Goal: Task Accomplishment & Management: Complete application form

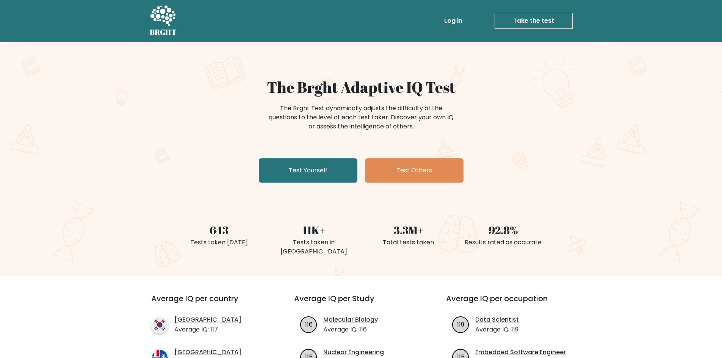
scroll to position [50, 0]
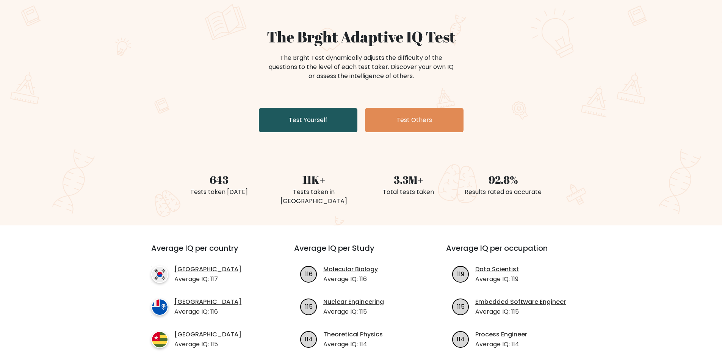
click at [324, 125] on link "Test Yourself" at bounding box center [308, 120] width 99 height 24
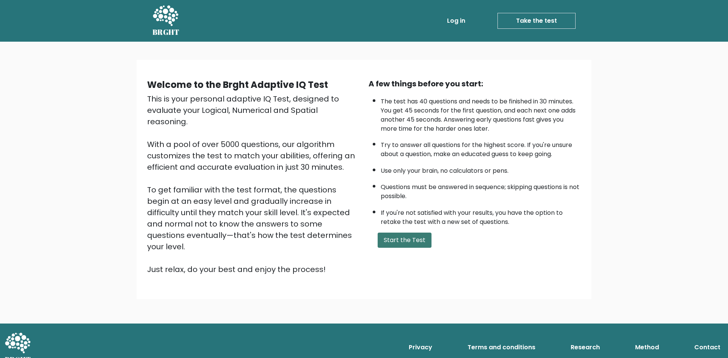
click at [397, 239] on button "Start the Test" at bounding box center [404, 240] width 54 height 15
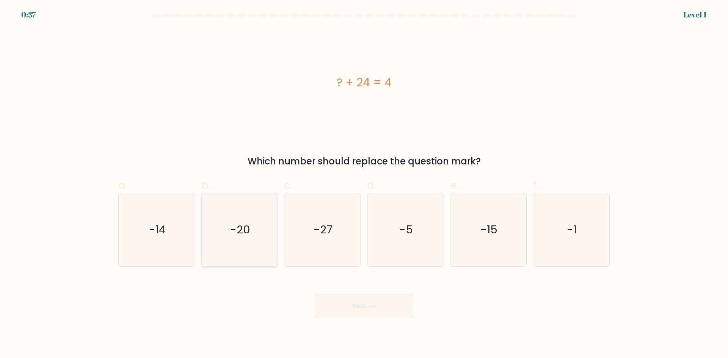
click at [237, 233] on text "-20" at bounding box center [240, 229] width 20 height 15
click at [364, 184] on input "b. -20" at bounding box center [364, 181] width 0 height 5
radio input "true"
click at [363, 306] on button "Next" at bounding box center [364, 306] width 99 height 24
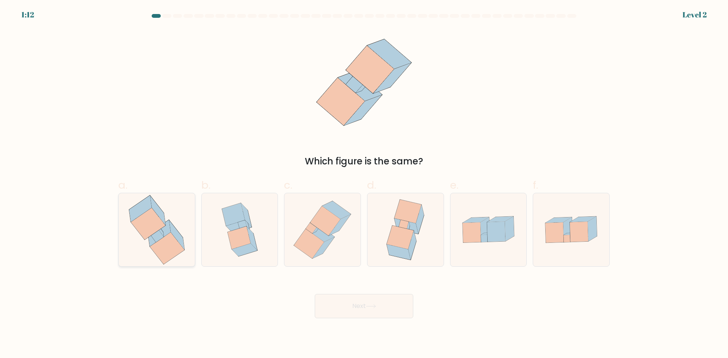
click at [193, 212] on div at bounding box center [156, 230] width 77 height 74
click at [364, 184] on input "a." at bounding box center [364, 181] width 0 height 5
radio input "true"
click at [374, 303] on button "Next" at bounding box center [364, 306] width 99 height 24
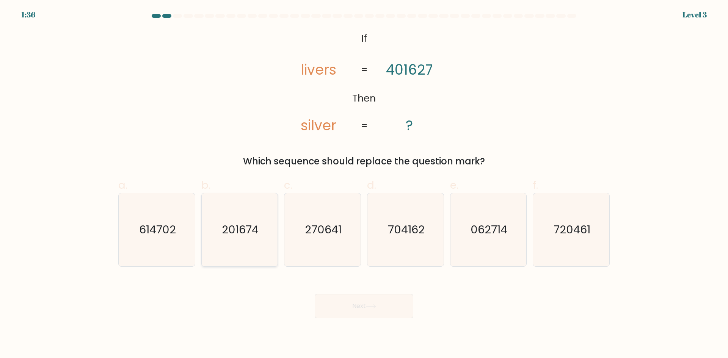
drag, startPoint x: 233, startPoint y: 258, endPoint x: 239, endPoint y: 264, distance: 8.1
click at [234, 258] on icon "201674" at bounding box center [239, 229] width 73 height 73
click at [364, 184] on input "b. 201674" at bounding box center [364, 181] width 0 height 5
radio input "true"
click at [368, 305] on icon at bounding box center [371, 306] width 10 height 4
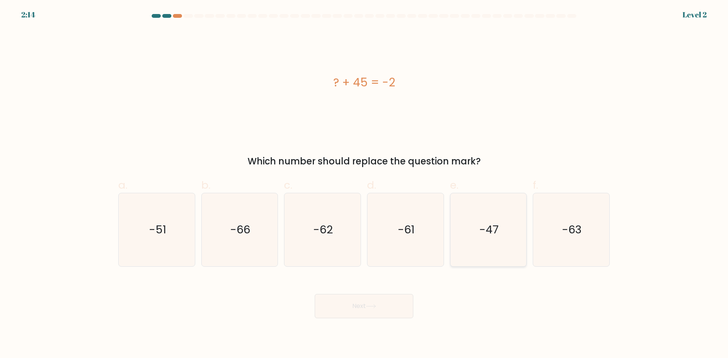
click at [485, 254] on icon "-47" at bounding box center [487, 229] width 73 height 73
click at [364, 184] on input "e. -47" at bounding box center [364, 181] width 0 height 5
radio input "true"
click at [392, 312] on button "Next" at bounding box center [364, 306] width 99 height 24
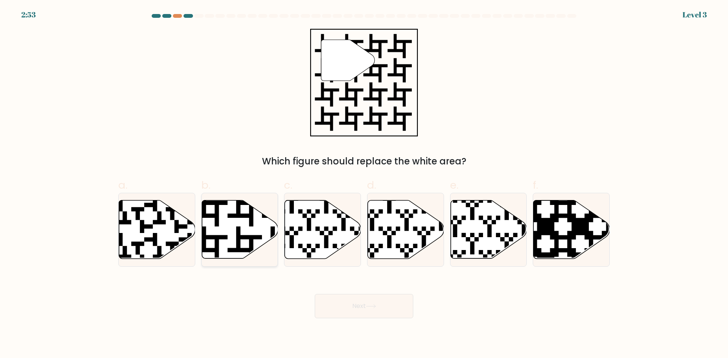
click at [262, 221] on icon at bounding box center [240, 229] width 76 height 58
click at [364, 184] on input "b." at bounding box center [364, 181] width 0 height 5
radio input "true"
click at [380, 311] on button "Next" at bounding box center [364, 306] width 99 height 24
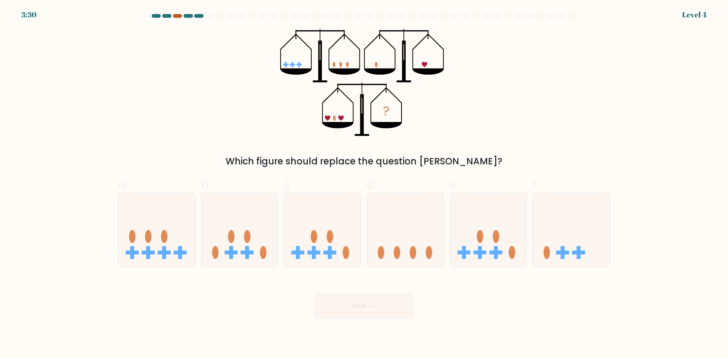
click at [177, 16] on div at bounding box center [177, 16] width 9 height 4
click at [199, 14] on body "3:28 Level 4" at bounding box center [364, 179] width 728 height 358
drag, startPoint x: 578, startPoint y: 246, endPoint x: 574, endPoint y: 254, distance: 8.1
click at [578, 247] on rect at bounding box center [578, 252] width 4 height 13
click at [364, 184] on input "f." at bounding box center [364, 181] width 0 height 5
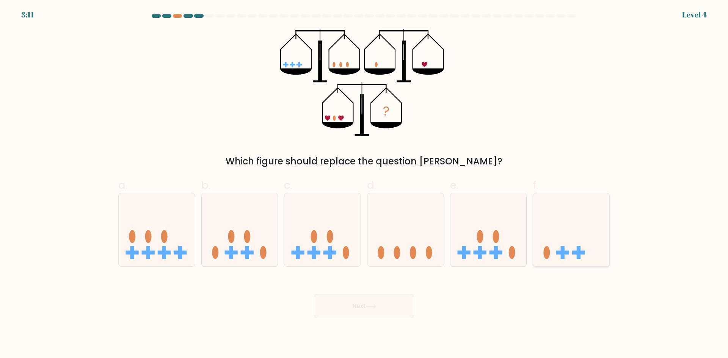
radio input "true"
click at [393, 316] on button "Next" at bounding box center [364, 306] width 99 height 24
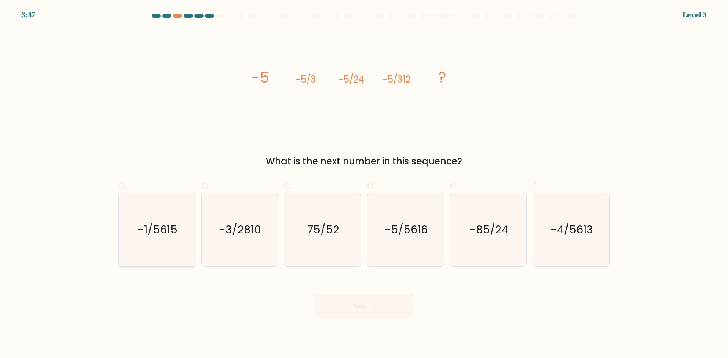
click at [154, 244] on icon "-1/5615" at bounding box center [156, 229] width 73 height 73
click at [364, 184] on input "a. -1/5615" at bounding box center [364, 181] width 0 height 5
radio input "true"
drag, startPoint x: 339, startPoint y: 239, endPoint x: 420, endPoint y: 239, distance: 80.7
click at [343, 239] on icon "75/52" at bounding box center [322, 229] width 73 height 73
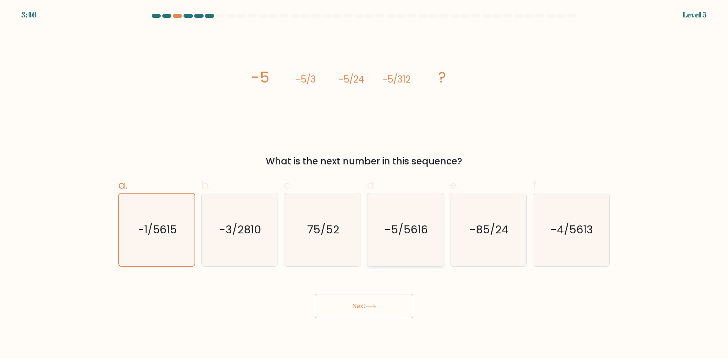
click at [364, 184] on input "c. 75/52" at bounding box center [364, 181] width 0 height 5
radio input "true"
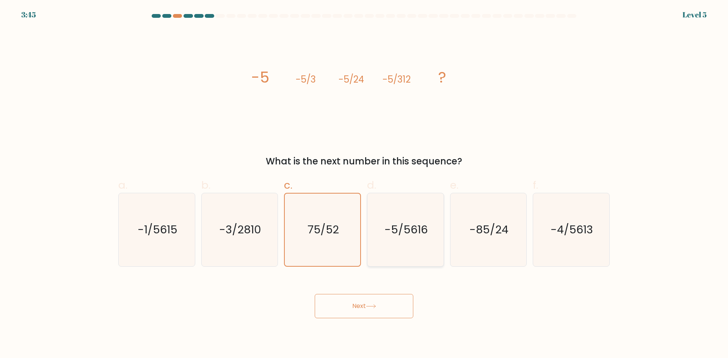
drag, startPoint x: 444, startPoint y: 239, endPoint x: 424, endPoint y: 247, distance: 20.9
click at [443, 239] on div "d. -5/5616" at bounding box center [405, 221] width 83 height 89
click at [417, 249] on icon "-5/5616" at bounding box center [405, 229] width 73 height 73
click at [364, 184] on input "d. -5/5616" at bounding box center [364, 181] width 0 height 5
radio input "true"
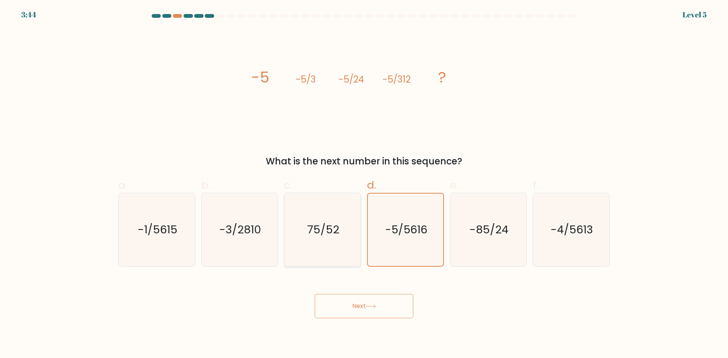
drag, startPoint x: 301, startPoint y: 240, endPoint x: 288, endPoint y: 257, distance: 20.5
click at [299, 240] on icon "75/52" at bounding box center [322, 229] width 73 height 73
click at [364, 184] on input "c. 75/52" at bounding box center [364, 181] width 0 height 5
radio input "true"
click at [350, 306] on button "Next" at bounding box center [364, 306] width 99 height 24
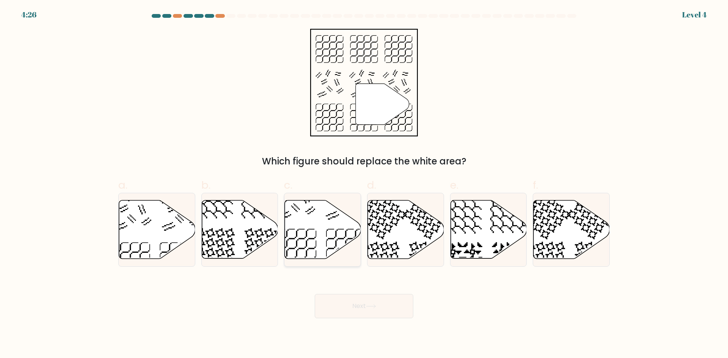
drag, startPoint x: 324, startPoint y: 234, endPoint x: 326, endPoint y: 238, distance: 4.1
click at [325, 236] on icon at bounding box center [323, 229] width 76 height 58
click at [364, 184] on input "c." at bounding box center [364, 181] width 0 height 5
radio input "true"
click at [377, 315] on button "Next" at bounding box center [364, 306] width 99 height 24
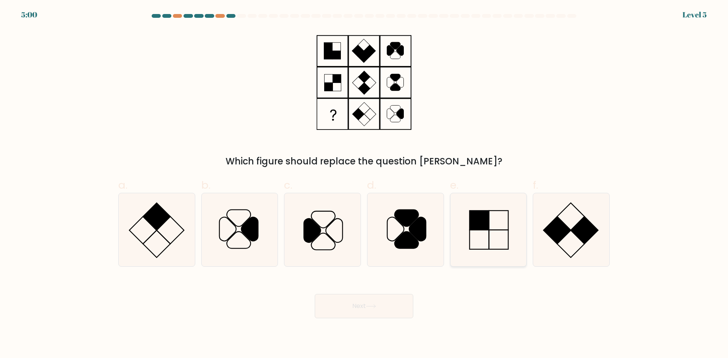
click at [481, 246] on icon at bounding box center [487, 229] width 73 height 73
click at [364, 184] on input "e." at bounding box center [364, 181] width 0 height 5
radio input "true"
click at [378, 312] on button "Next" at bounding box center [364, 306] width 99 height 24
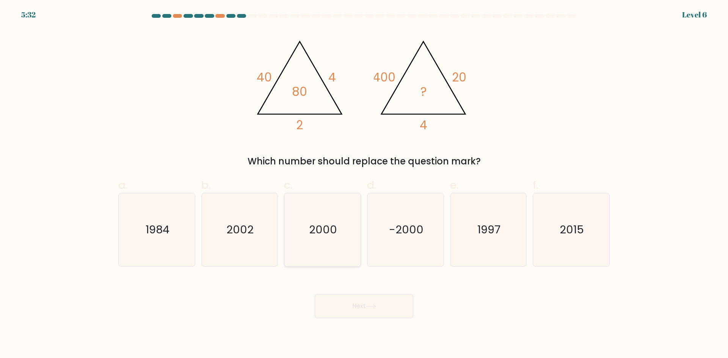
click at [337, 252] on icon "2000" at bounding box center [322, 229] width 73 height 73
click at [364, 184] on input "c. [DATE]" at bounding box center [364, 181] width 0 height 5
radio input "true"
click at [349, 312] on button "Next" at bounding box center [364, 306] width 99 height 24
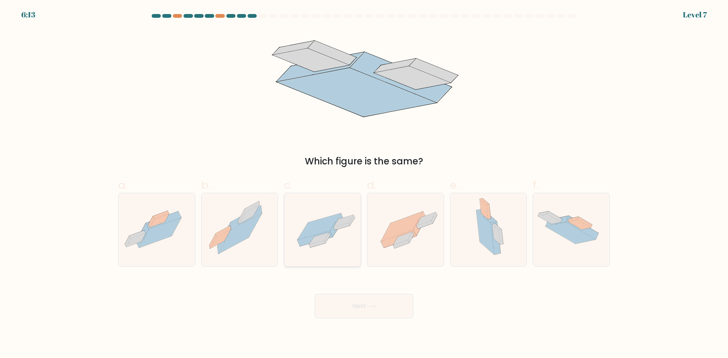
click at [318, 232] on icon at bounding box center [319, 226] width 43 height 27
click at [364, 184] on input "c." at bounding box center [364, 181] width 0 height 5
radio input "true"
click at [343, 302] on button "Next" at bounding box center [364, 306] width 99 height 24
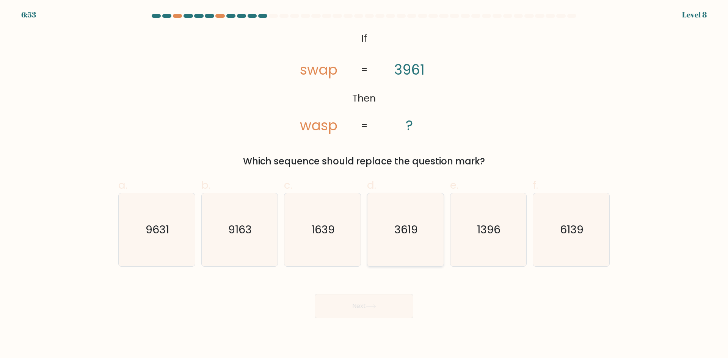
click at [427, 243] on icon "3619" at bounding box center [405, 229] width 73 height 73
click at [364, 184] on input "d. 3619" at bounding box center [364, 181] width 0 height 5
radio input "true"
click at [374, 300] on button "Next" at bounding box center [364, 306] width 99 height 24
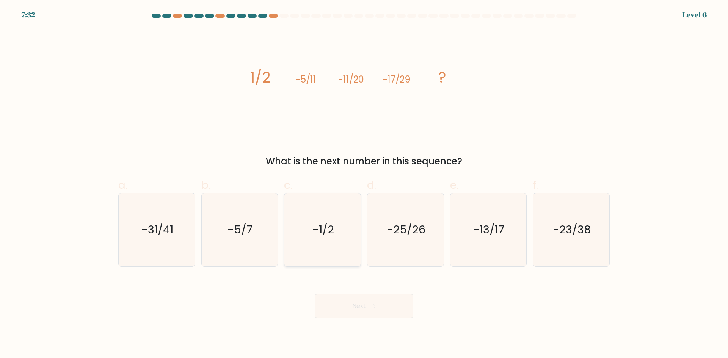
click at [311, 240] on icon "-1/2" at bounding box center [322, 229] width 73 height 73
click at [364, 184] on input "c. -1/2" at bounding box center [364, 181] width 0 height 5
radio input "true"
click at [335, 305] on button "Next" at bounding box center [364, 306] width 99 height 24
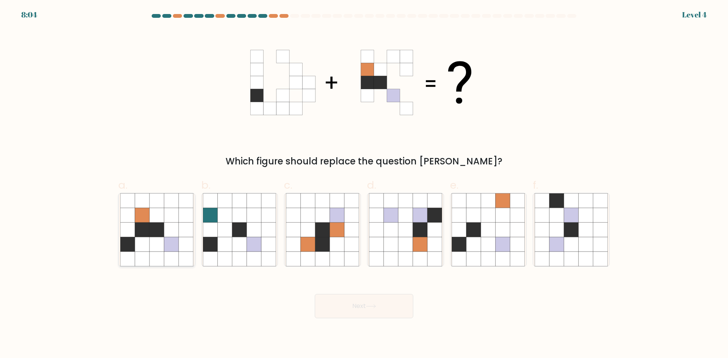
click at [161, 235] on icon at bounding box center [156, 229] width 14 height 14
click at [364, 184] on input "a." at bounding box center [364, 181] width 0 height 5
radio input "true"
click at [366, 309] on button "Next" at bounding box center [364, 306] width 99 height 24
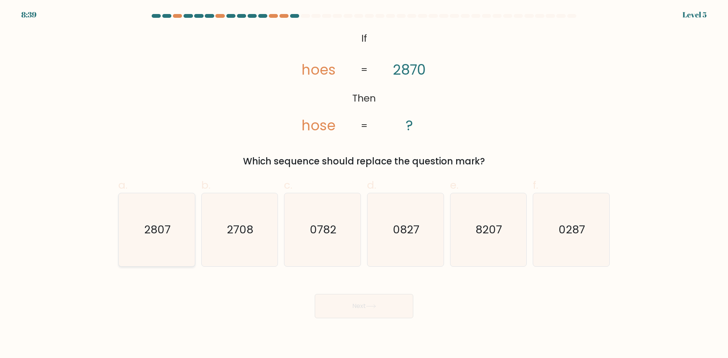
click at [190, 221] on icon "2807" at bounding box center [156, 229] width 73 height 73
click at [364, 184] on input "a. 2807" at bounding box center [364, 181] width 0 height 5
radio input "true"
click at [327, 312] on button "Next" at bounding box center [364, 306] width 99 height 24
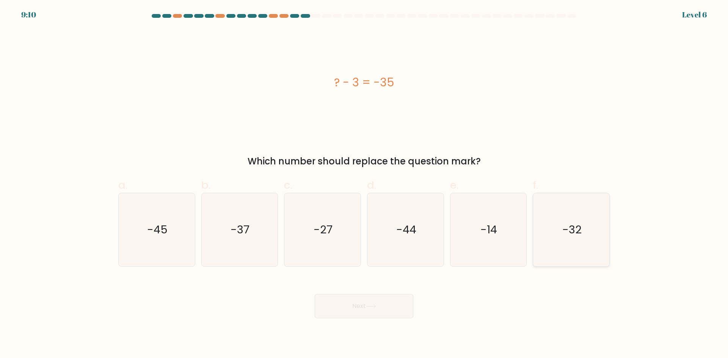
click at [573, 220] on icon "-32" at bounding box center [570, 229] width 73 height 73
click at [364, 184] on input "f. -32" at bounding box center [364, 181] width 0 height 5
radio input "true"
click at [390, 312] on button "Next" at bounding box center [364, 306] width 99 height 24
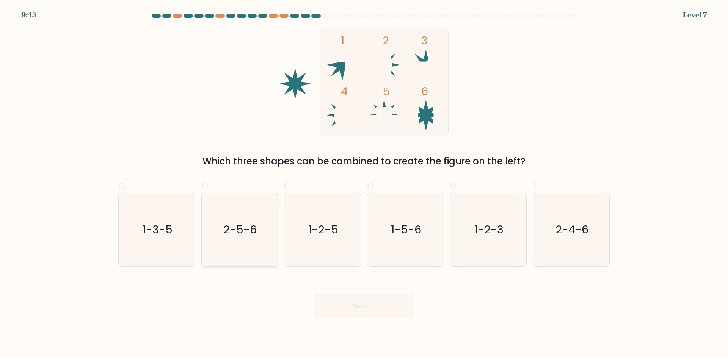
click at [264, 232] on icon "2-5-6" at bounding box center [239, 229] width 73 height 73
click at [364, 184] on input "b. 2-5-6" at bounding box center [364, 181] width 0 height 5
radio input "true"
click at [352, 310] on button "Next" at bounding box center [364, 306] width 99 height 24
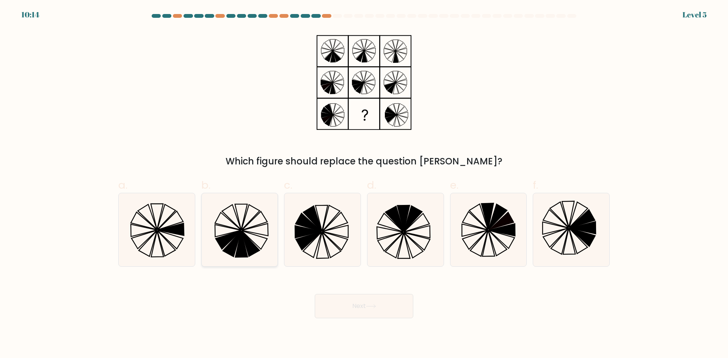
click at [259, 239] on icon at bounding box center [239, 229] width 73 height 73
click at [364, 184] on input "b." at bounding box center [364, 181] width 0 height 5
radio input "true"
click at [499, 225] on icon at bounding box center [501, 221] width 25 height 18
click at [364, 184] on input "e." at bounding box center [364, 181] width 0 height 5
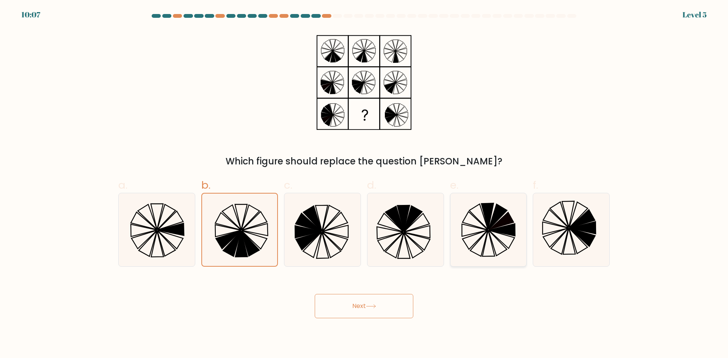
radio input "true"
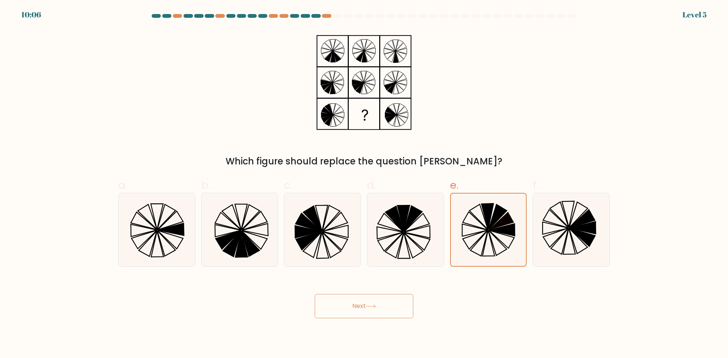
click at [374, 302] on button "Next" at bounding box center [364, 306] width 99 height 24
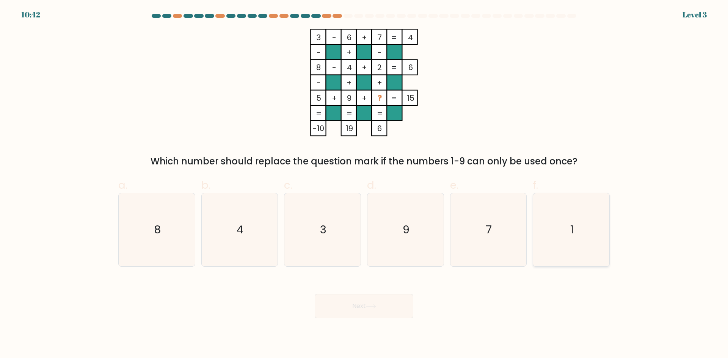
drag, startPoint x: 573, startPoint y: 232, endPoint x: 449, endPoint y: 280, distance: 133.7
click at [572, 233] on text "1" at bounding box center [571, 229] width 3 height 15
click at [364, 184] on input "f. 1" at bounding box center [364, 181] width 0 height 5
radio input "true"
click at [392, 302] on button "Next" at bounding box center [364, 306] width 99 height 24
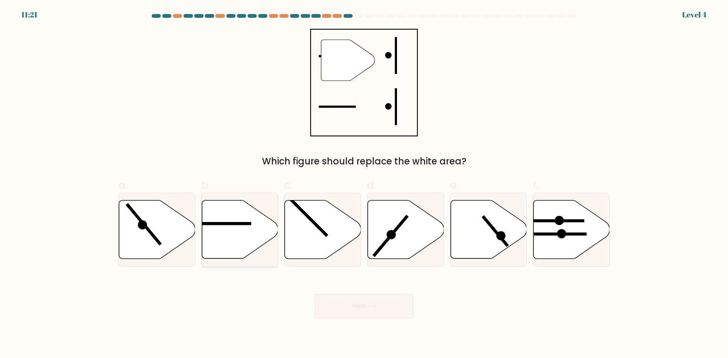
click at [247, 236] on icon at bounding box center [240, 229] width 76 height 58
click at [364, 184] on input "b." at bounding box center [364, 181] width 0 height 5
radio input "true"
click at [383, 302] on button "Next" at bounding box center [364, 306] width 99 height 24
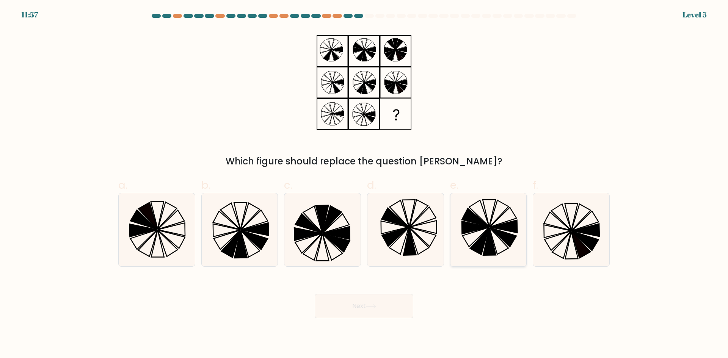
click at [459, 218] on icon at bounding box center [487, 229] width 73 height 73
click at [364, 184] on input "e." at bounding box center [364, 181] width 0 height 5
radio input "true"
click at [310, 239] on icon at bounding box center [322, 229] width 73 height 73
click at [364, 184] on input "c." at bounding box center [364, 181] width 0 height 5
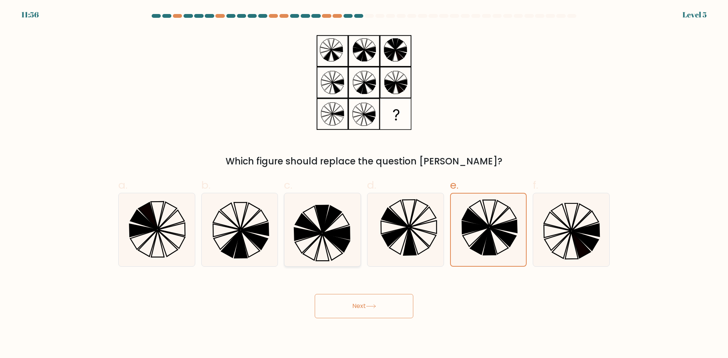
radio input "true"
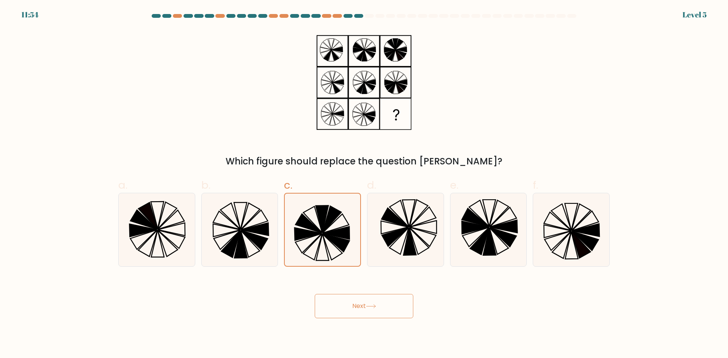
click at [364, 306] on button "Next" at bounding box center [364, 306] width 99 height 24
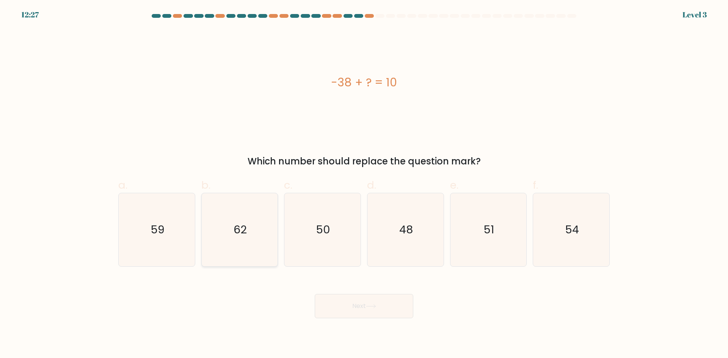
click at [257, 252] on icon "62" at bounding box center [239, 229] width 73 height 73
click at [364, 184] on input "b. 62" at bounding box center [364, 181] width 0 height 5
radio input "true"
drag, startPoint x: 478, startPoint y: 235, endPoint x: 390, endPoint y: 271, distance: 94.0
click at [477, 235] on icon "51" at bounding box center [487, 229] width 73 height 73
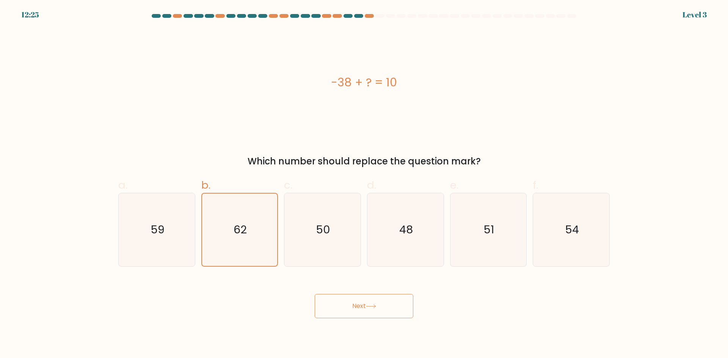
click at [364, 184] on input "e. 51" at bounding box center [364, 181] width 0 height 5
radio input "true"
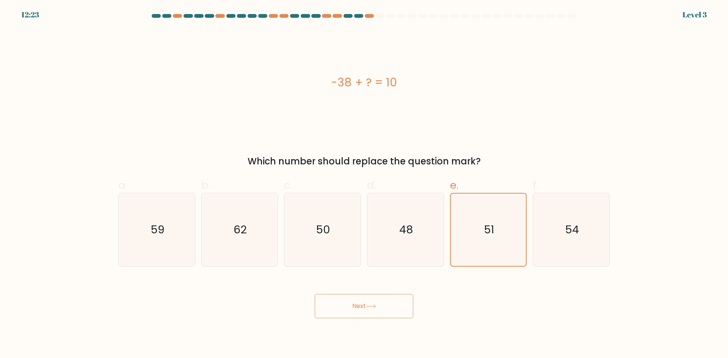
click at [386, 311] on button "Next" at bounding box center [364, 306] width 99 height 24
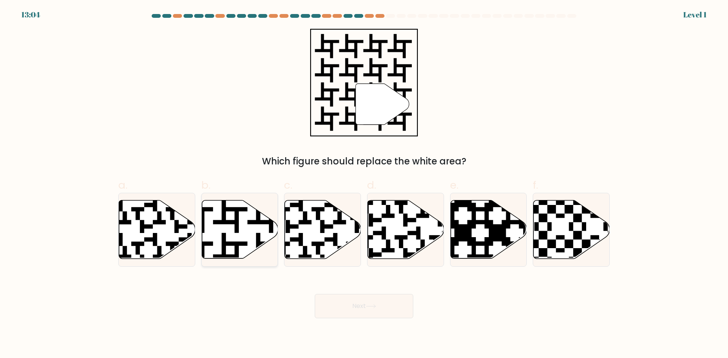
click at [216, 232] on icon at bounding box center [240, 229] width 76 height 58
click at [364, 184] on input "b." at bounding box center [364, 181] width 0 height 5
radio input "true"
click at [397, 310] on button "Next" at bounding box center [364, 306] width 99 height 24
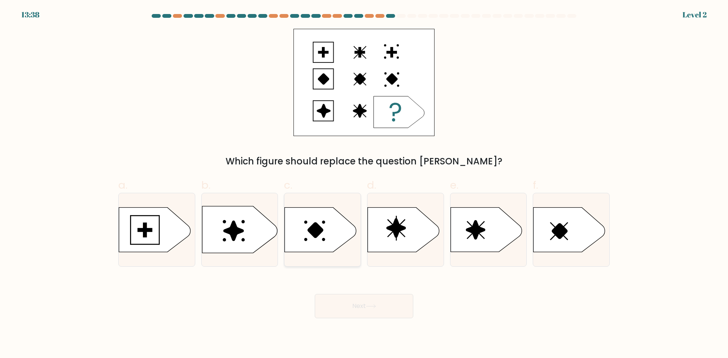
click at [309, 223] on icon at bounding box center [320, 230] width 71 height 44
click at [364, 184] on input "c." at bounding box center [364, 181] width 0 height 5
radio input "true"
click at [393, 307] on button "Next" at bounding box center [364, 306] width 99 height 24
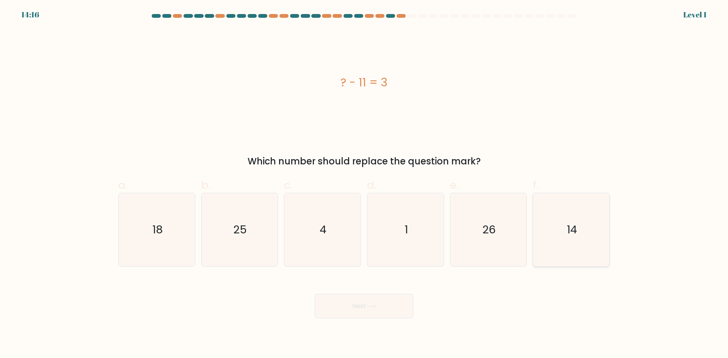
drag, startPoint x: 556, startPoint y: 226, endPoint x: 504, endPoint y: 255, distance: 60.3
click at [556, 226] on icon "14" at bounding box center [570, 229] width 73 height 73
click at [364, 184] on input "f. 14" at bounding box center [364, 181] width 0 height 5
radio input "true"
click at [392, 304] on button "Next" at bounding box center [364, 306] width 99 height 24
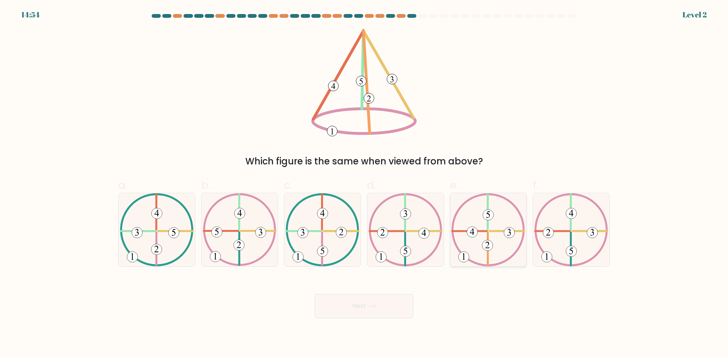
click at [487, 215] on 732 at bounding box center [488, 215] width 11 height 11
click at [364, 184] on input "e." at bounding box center [364, 181] width 0 height 5
radio input "true"
click at [384, 298] on button "Next" at bounding box center [364, 306] width 99 height 24
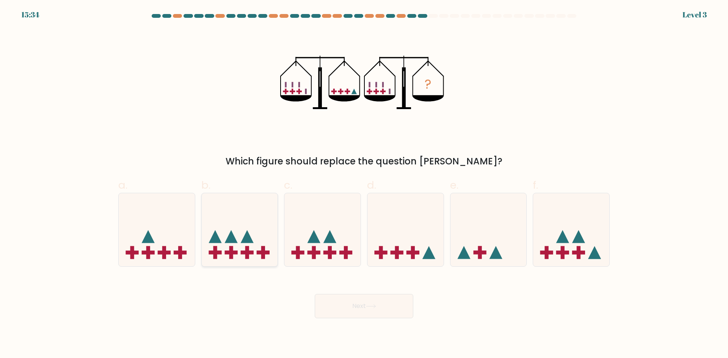
drag, startPoint x: 246, startPoint y: 244, endPoint x: 232, endPoint y: 243, distance: 14.4
click at [244, 243] on icon at bounding box center [240, 229] width 76 height 63
click at [364, 184] on input "b." at bounding box center [364, 181] width 0 height 5
radio input "true"
click at [363, 308] on button "Next" at bounding box center [364, 306] width 99 height 24
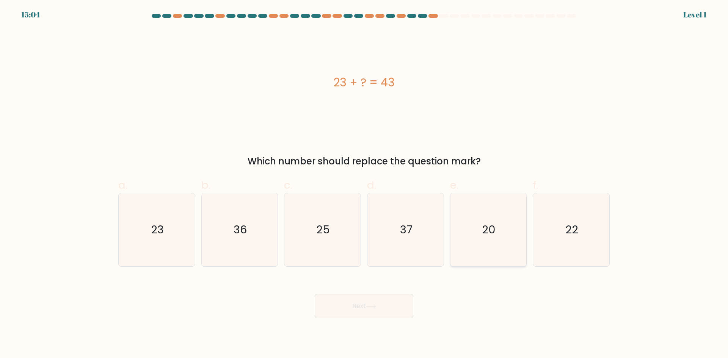
click at [501, 224] on icon "20" at bounding box center [487, 229] width 73 height 73
click at [364, 184] on input "e. 20" at bounding box center [364, 181] width 0 height 5
radio input "true"
click at [390, 307] on button "Next" at bounding box center [364, 306] width 99 height 24
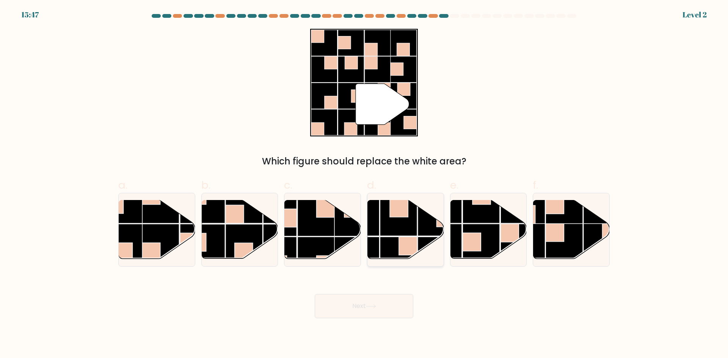
click at [424, 241] on rect at bounding box center [436, 255] width 37 height 37
click at [364, 184] on input "d." at bounding box center [364, 181] width 0 height 5
radio input "true"
click at [383, 298] on div "Next" at bounding box center [364, 297] width 500 height 42
click at [374, 302] on button "Next" at bounding box center [364, 306] width 99 height 24
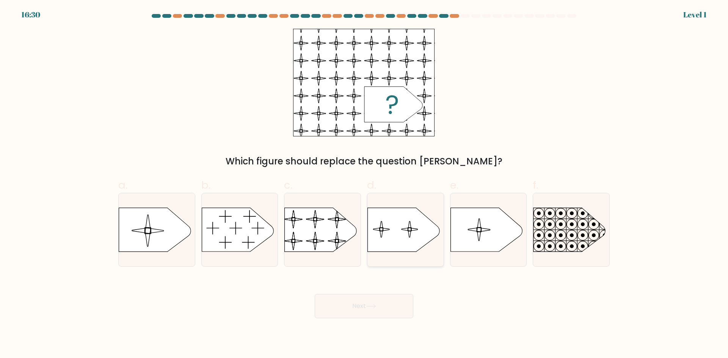
click at [420, 248] on icon at bounding box center [404, 230] width 72 height 44
click at [364, 184] on input "d." at bounding box center [364, 181] width 0 height 5
radio input "true"
drag, startPoint x: 392, startPoint y: 287, endPoint x: 386, endPoint y: 293, distance: 9.1
click at [386, 293] on div "Next" at bounding box center [364, 297] width 500 height 42
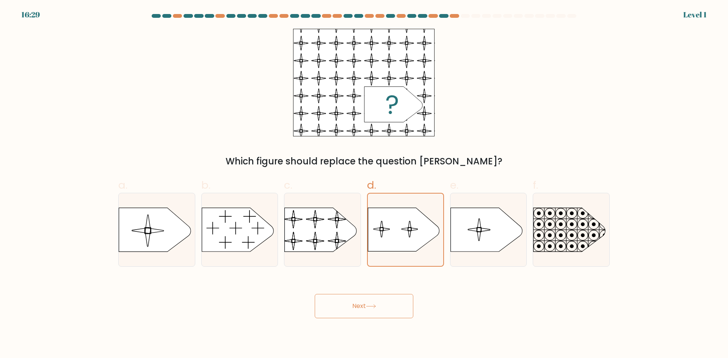
click at [377, 303] on button "Next" at bounding box center [364, 306] width 99 height 24
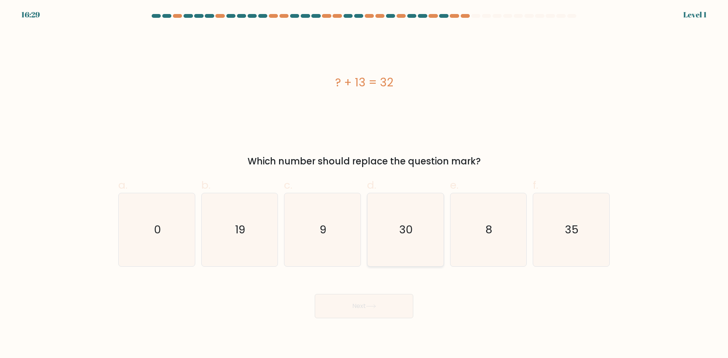
click at [390, 241] on icon "30" at bounding box center [405, 229] width 73 height 73
click at [364, 184] on input "d. 30" at bounding box center [364, 181] width 0 height 5
radio input "true"
click at [374, 307] on icon at bounding box center [371, 306] width 10 height 4
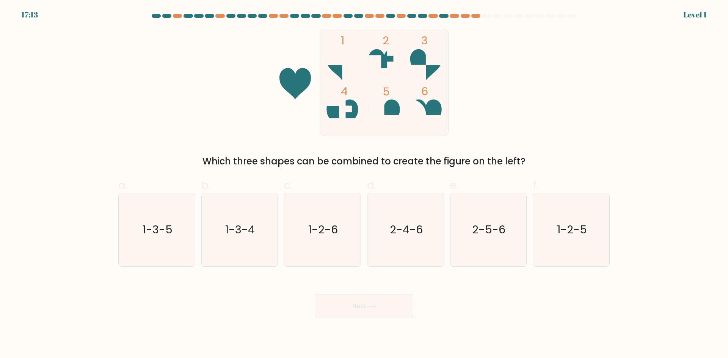
drag, startPoint x: 375, startPoint y: 300, endPoint x: 393, endPoint y: 252, distance: 51.3
click at [370, 314] on button "Next" at bounding box center [364, 306] width 99 height 24
click at [393, 251] on icon "2-4-6" at bounding box center [405, 229] width 73 height 73
click at [364, 184] on input "d. 2-4-6" at bounding box center [364, 181] width 0 height 5
radio input "true"
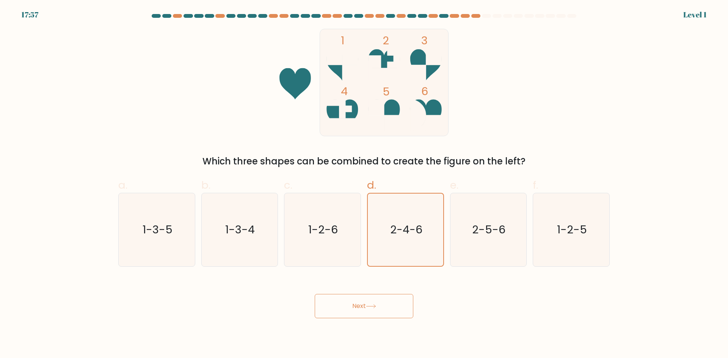
click at [378, 297] on button "Next" at bounding box center [364, 306] width 99 height 24
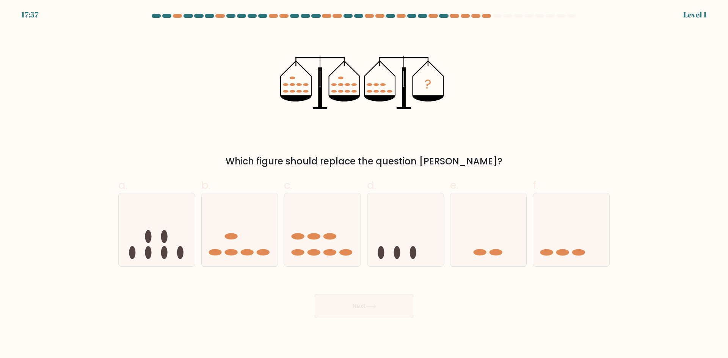
click at [378, 301] on button "Next" at bounding box center [364, 306] width 99 height 24
click at [398, 259] on icon at bounding box center [405, 229] width 76 height 63
click at [364, 184] on input "d." at bounding box center [364, 181] width 0 height 5
radio input "true"
click at [379, 305] on button "Next" at bounding box center [364, 306] width 99 height 24
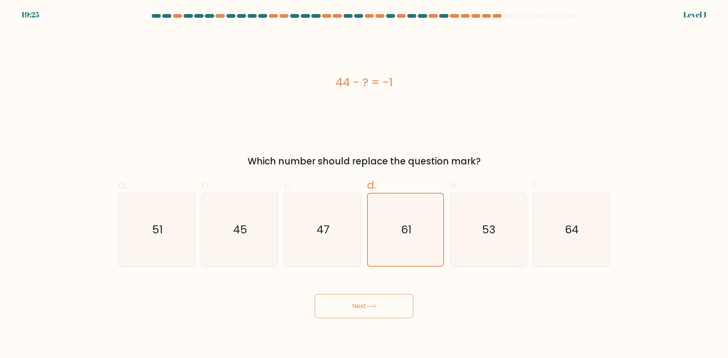
click at [374, 303] on button "Next" at bounding box center [364, 306] width 99 height 24
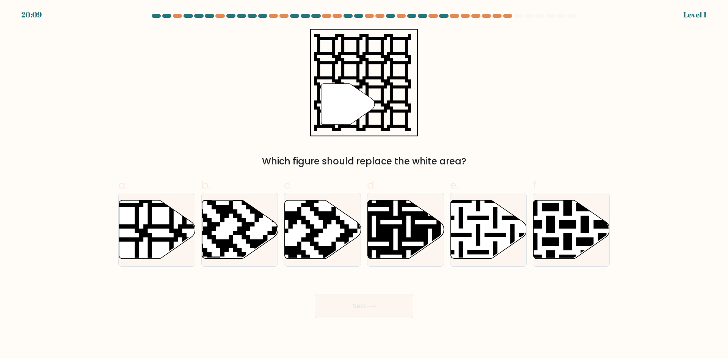
click at [402, 255] on icon at bounding box center [406, 229] width 76 height 58
click at [364, 184] on input "d." at bounding box center [364, 181] width 0 height 5
radio input "true"
click at [379, 316] on button "Next" at bounding box center [364, 306] width 99 height 24
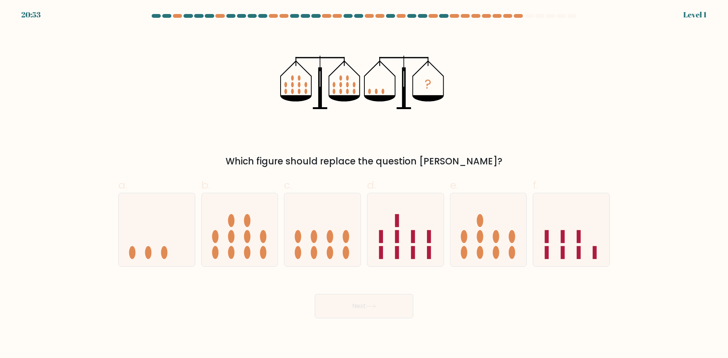
click at [401, 254] on icon at bounding box center [405, 229] width 76 height 63
click at [364, 184] on input "d." at bounding box center [364, 181] width 0 height 5
radio input "true"
click at [368, 316] on button "Next" at bounding box center [364, 306] width 99 height 24
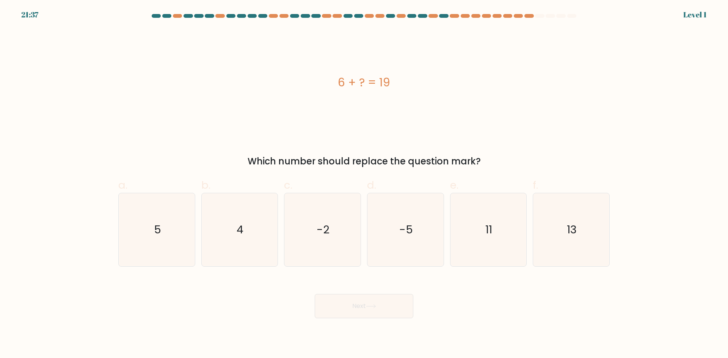
click at [405, 238] on icon "-5" at bounding box center [405, 229] width 73 height 73
click at [364, 184] on input "d. -5" at bounding box center [364, 181] width 0 height 5
radio input "true"
click at [377, 289] on div "Next" at bounding box center [364, 297] width 500 height 42
click at [370, 300] on button "Next" at bounding box center [364, 306] width 99 height 24
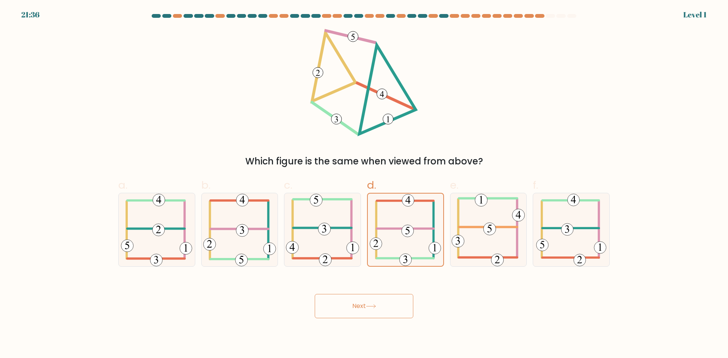
click at [367, 310] on button "Next" at bounding box center [364, 306] width 99 height 24
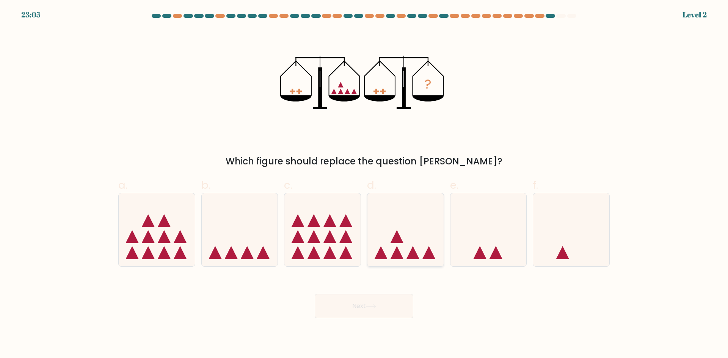
click at [400, 242] on icon at bounding box center [396, 236] width 13 height 13
click at [364, 184] on input "d." at bounding box center [364, 181] width 0 height 5
radio input "true"
click at [347, 336] on body "23:05 Level 2" at bounding box center [364, 179] width 728 height 358
click at [386, 268] on form at bounding box center [364, 166] width 728 height 304
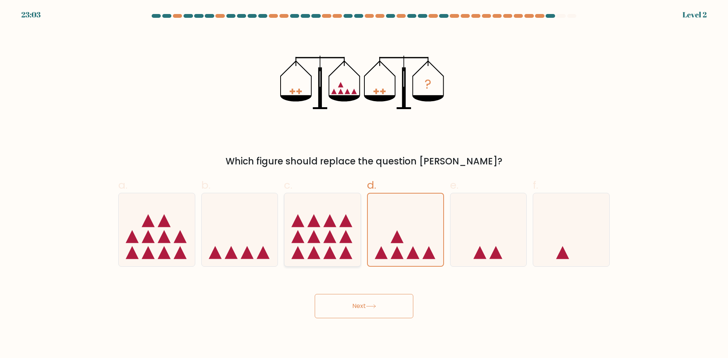
click at [303, 219] on icon at bounding box center [322, 229] width 76 height 63
click at [364, 184] on input "c." at bounding box center [364, 181] width 0 height 5
radio input "true"
drag, startPoint x: 344, startPoint y: 235, endPoint x: 384, endPoint y: 234, distance: 39.4
click at [346, 235] on icon at bounding box center [345, 236] width 13 height 13
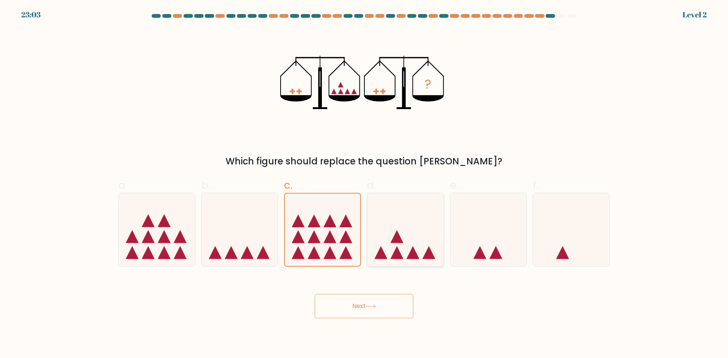
click at [364, 184] on input "c." at bounding box center [364, 181] width 0 height 5
click at [417, 240] on icon at bounding box center [405, 229] width 76 height 63
click at [364, 184] on input "d." at bounding box center [364, 181] width 0 height 5
radio input "true"
click at [354, 241] on icon at bounding box center [322, 229] width 76 height 63
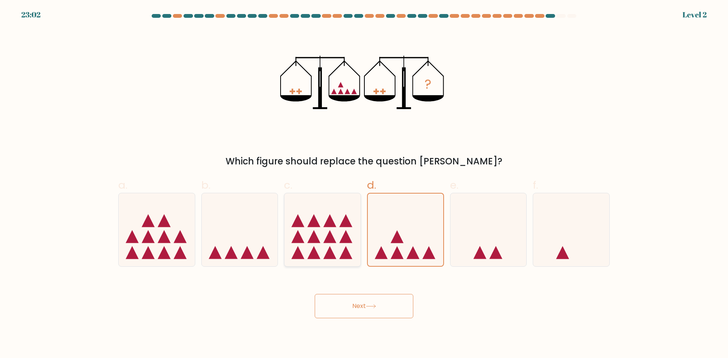
click at [364, 184] on input "c." at bounding box center [364, 181] width 0 height 5
radio input "true"
drag, startPoint x: 441, startPoint y: 252, endPoint x: 366, endPoint y: 240, distance: 75.7
click at [437, 252] on icon at bounding box center [405, 229] width 76 height 63
click at [364, 184] on input "d." at bounding box center [364, 181] width 0 height 5
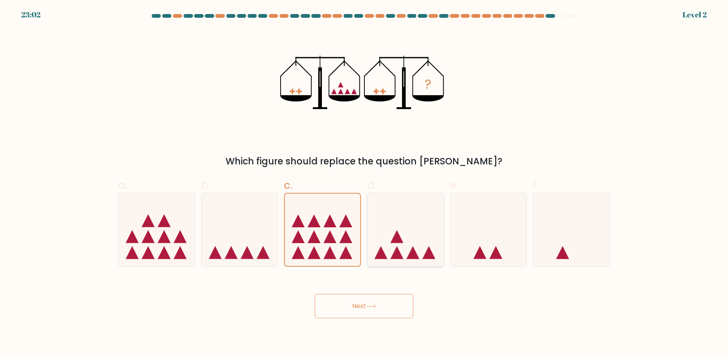
radio input "true"
drag, startPoint x: 329, startPoint y: 234, endPoint x: 324, endPoint y: 257, distance: 23.3
click at [329, 233] on icon at bounding box center [329, 236] width 13 height 13
click at [364, 184] on input "c." at bounding box center [364, 181] width 0 height 5
radio input "true"
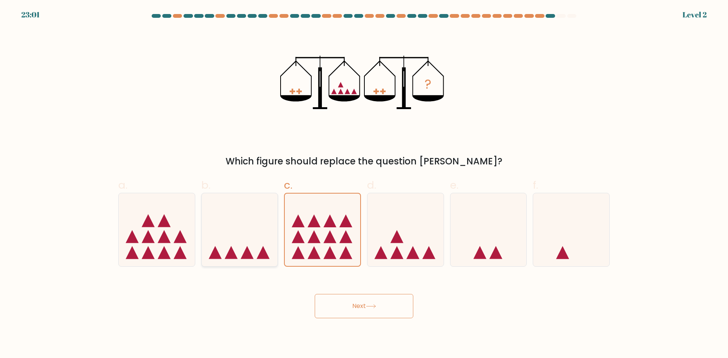
click at [267, 224] on icon at bounding box center [240, 229] width 76 height 63
click at [364, 184] on input "b." at bounding box center [364, 181] width 0 height 5
radio input "true"
click at [310, 237] on icon at bounding box center [322, 229] width 76 height 63
click at [364, 184] on input "c." at bounding box center [364, 181] width 0 height 5
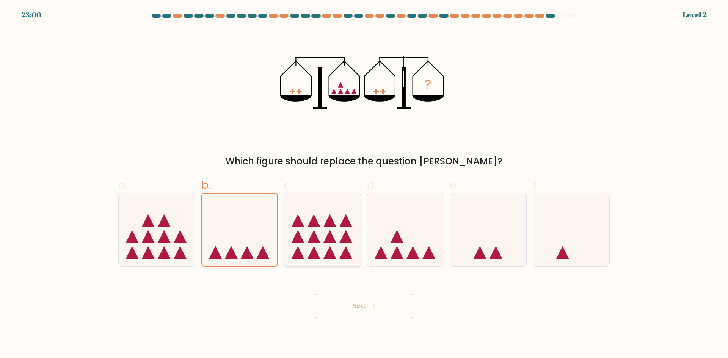
radio input "true"
drag, startPoint x: 269, startPoint y: 247, endPoint x: 326, endPoint y: 258, distance: 57.6
click at [270, 247] on icon at bounding box center [240, 229] width 76 height 63
click at [364, 184] on input "b." at bounding box center [364, 181] width 0 height 5
radio input "true"
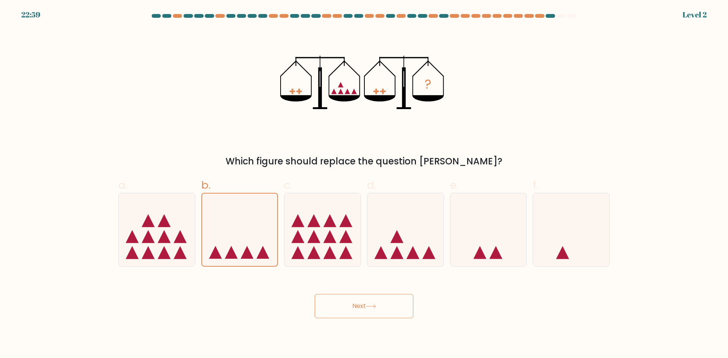
click at [368, 302] on button "Next" at bounding box center [364, 306] width 99 height 24
